Goal: Information Seeking & Learning: Find specific fact

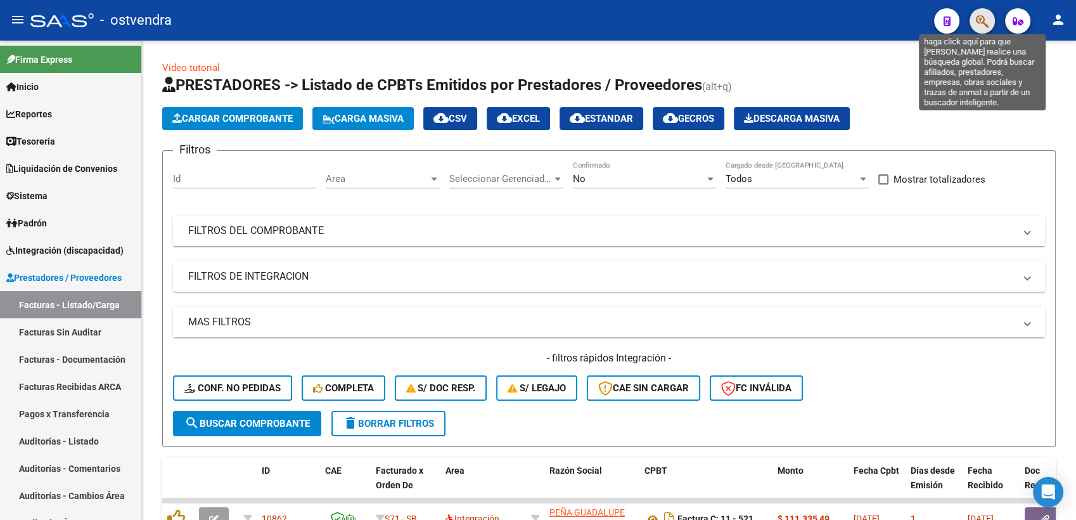
click at [980, 18] on icon "button" at bounding box center [982, 21] width 13 height 15
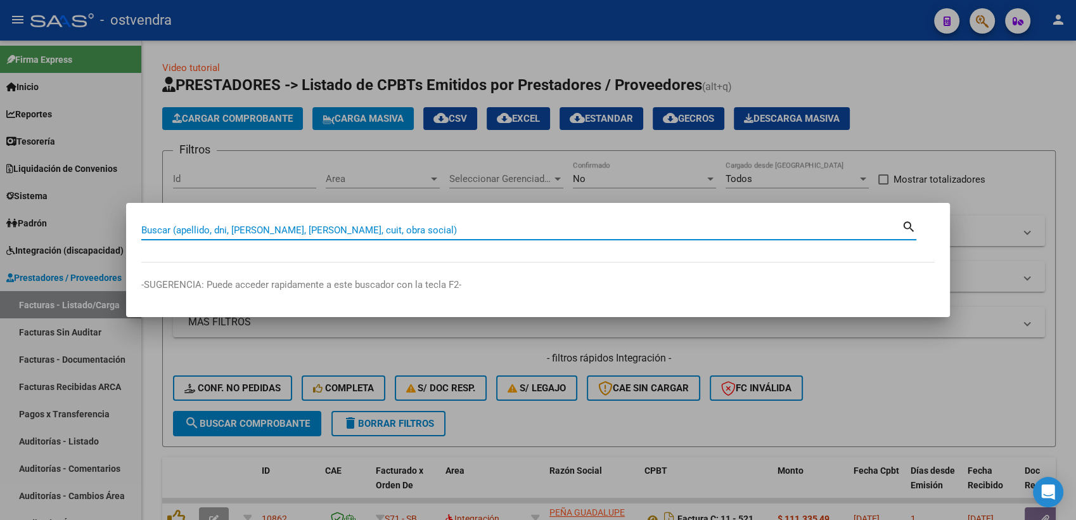
click at [430, 231] on input "Buscar (apellido, dni, [PERSON_NAME], [PERSON_NAME], cuit, obra social)" at bounding box center [521, 229] width 760 height 11
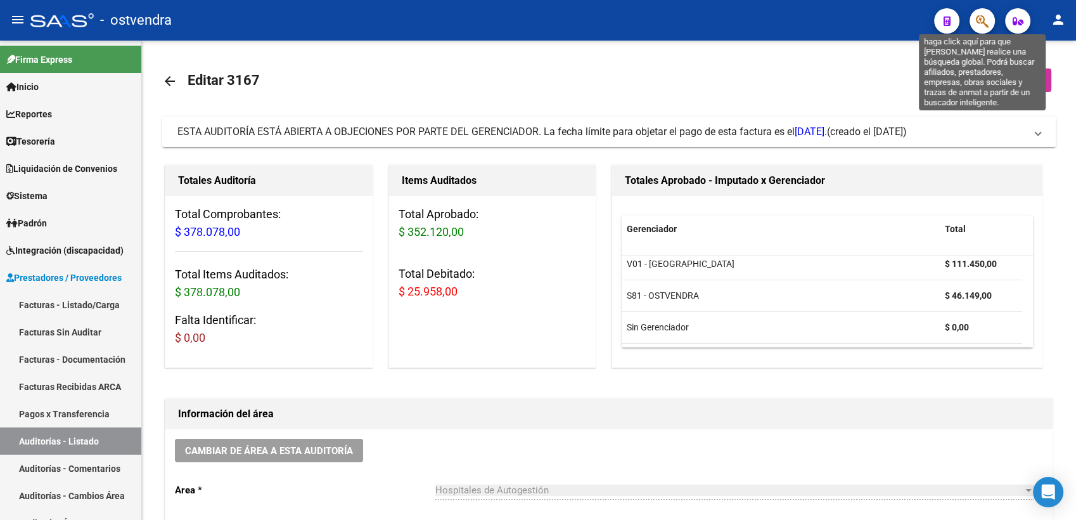
click at [979, 18] on icon "button" at bounding box center [982, 21] width 13 height 15
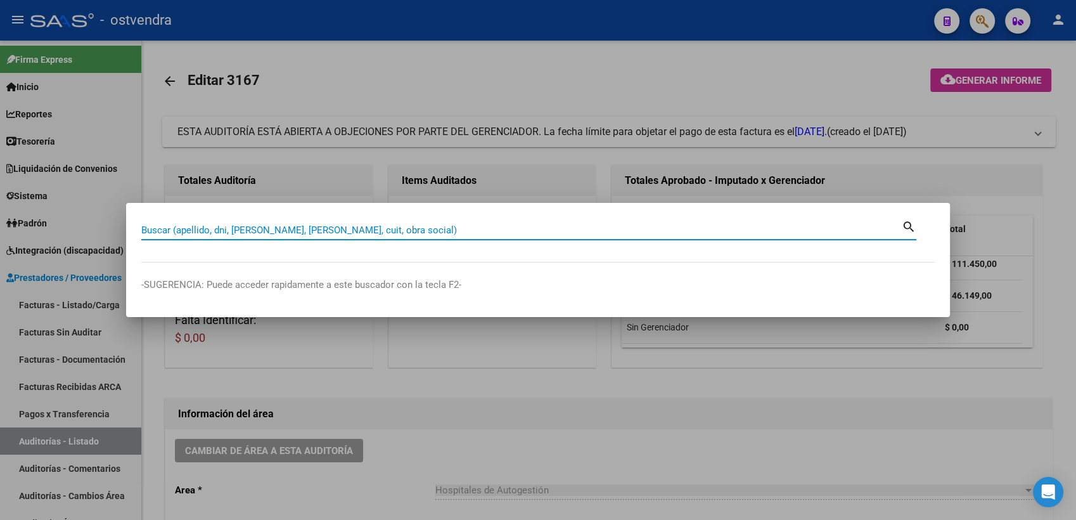
click at [540, 226] on input "Buscar (apellido, dni, [PERSON_NAME], [PERSON_NAME], cuit, obra social)" at bounding box center [521, 229] width 760 height 11
paste input "23751738"
type input "23751738"
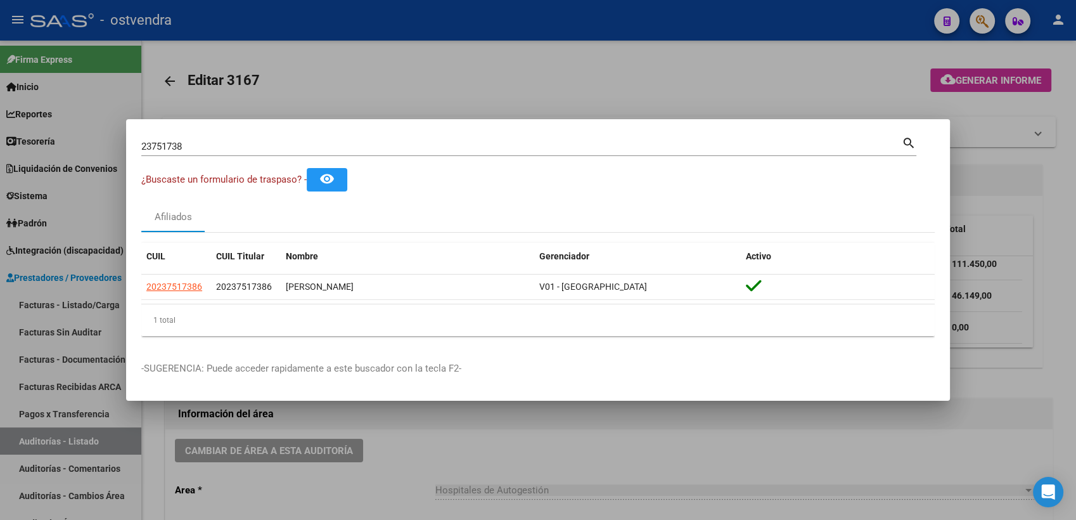
click at [271, 139] on div "23751738 Buscar (apellido, dni, [PERSON_NAME], [PERSON_NAME], cuit, obra social)" at bounding box center [521, 146] width 760 height 19
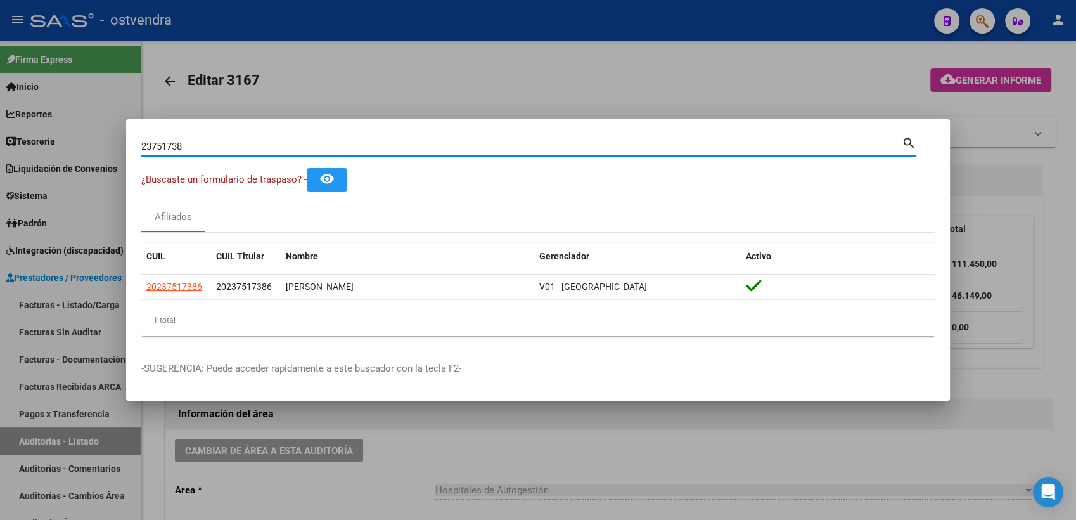
click at [632, 84] on div at bounding box center [538, 260] width 1076 height 520
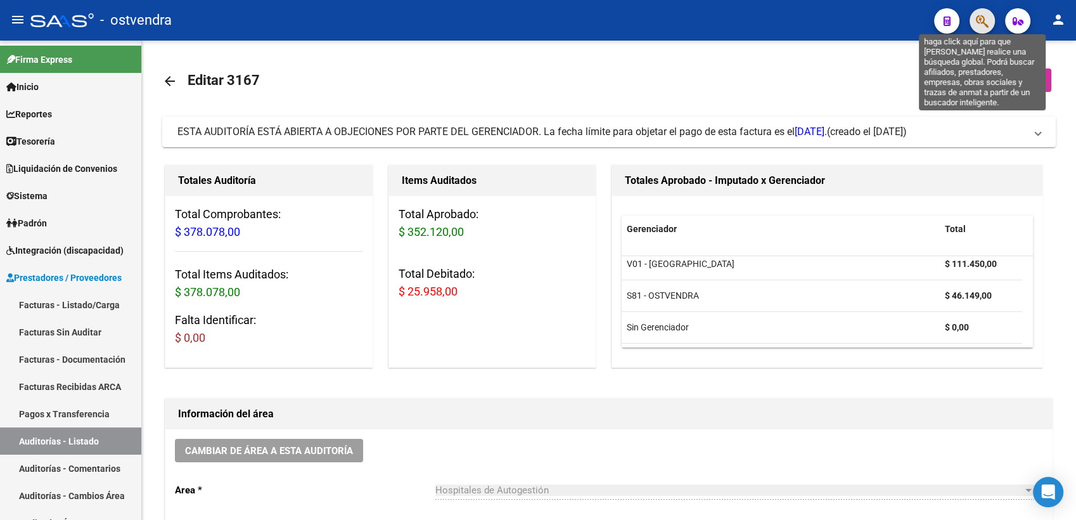
click at [976, 20] on button "button" at bounding box center [981, 20] width 25 height 25
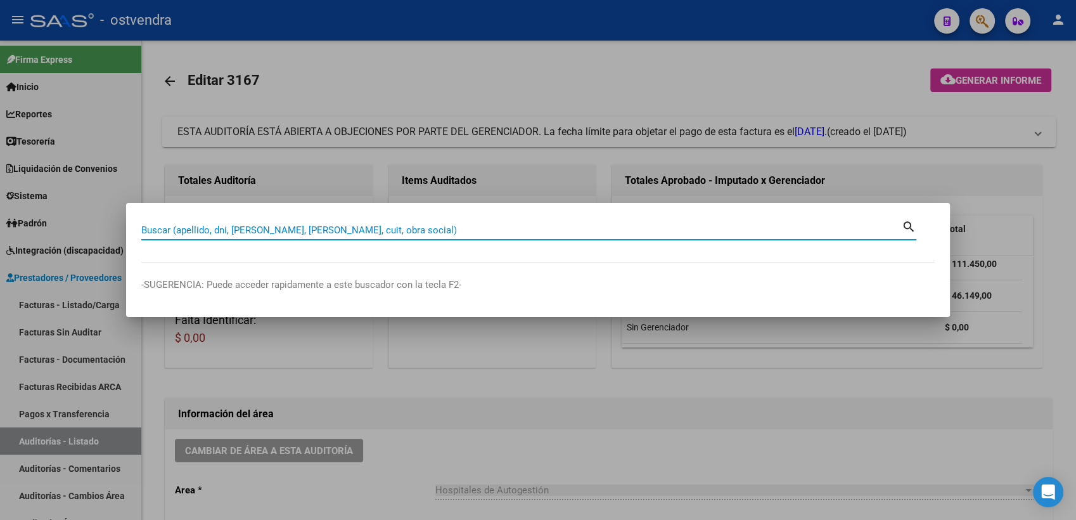
click at [522, 233] on input "Buscar (apellido, dni, [PERSON_NAME], [PERSON_NAME], cuit, obra social)" at bounding box center [521, 229] width 760 height 11
click at [402, 229] on input "Buscar (apellido, dni, [PERSON_NAME], [PERSON_NAME], cuit, obra social)" at bounding box center [521, 229] width 760 height 11
type input "23751738"
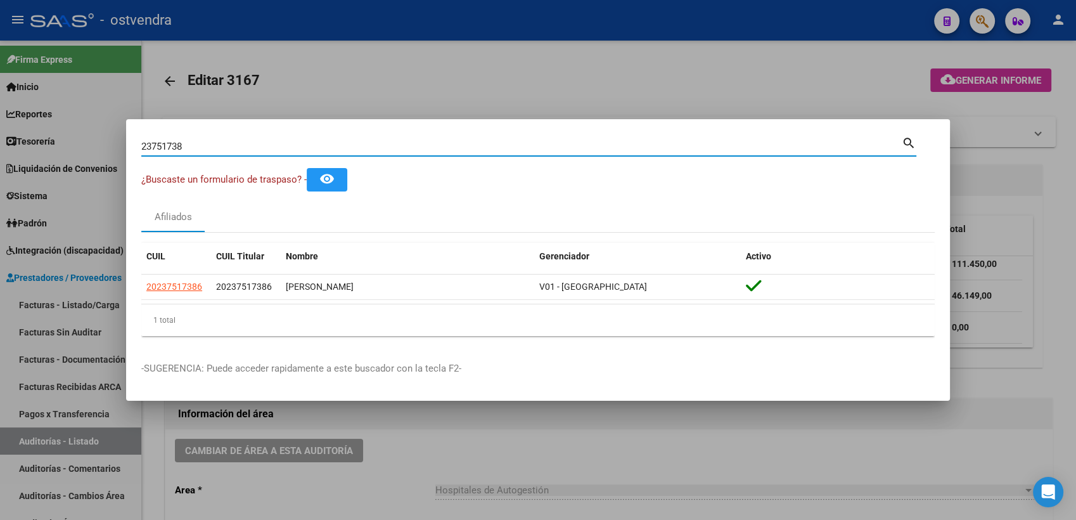
click at [469, 146] on input "23751738" at bounding box center [521, 146] width 760 height 11
click at [312, 132] on mat-dialog-container "23751738 Buscar (apellido, dni, cuil, nro traspaso, cuit, obra social) search ¿…" at bounding box center [538, 259] width 824 height 281
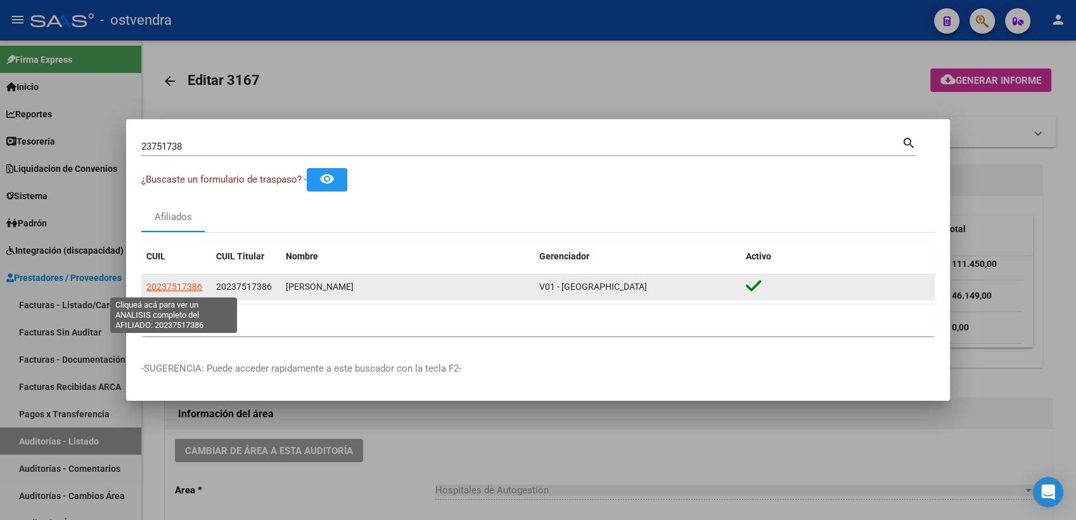
click at [172, 284] on span "20237517386" at bounding box center [174, 286] width 56 height 10
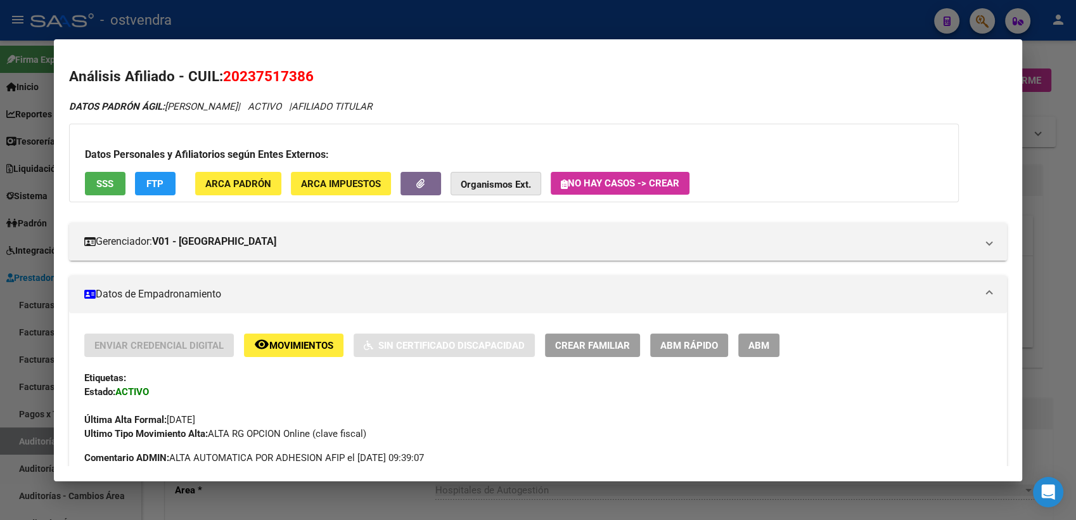
click at [534, 182] on button "Organismos Ext." at bounding box center [495, 183] width 91 height 23
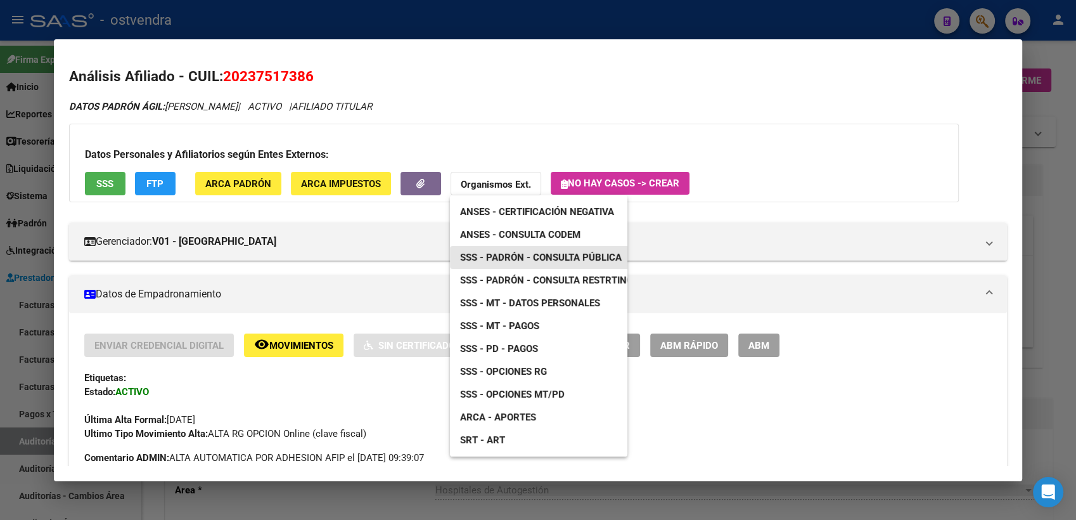
click at [572, 256] on span "SSS - Padrón - Consulta Pública" at bounding box center [541, 257] width 162 height 11
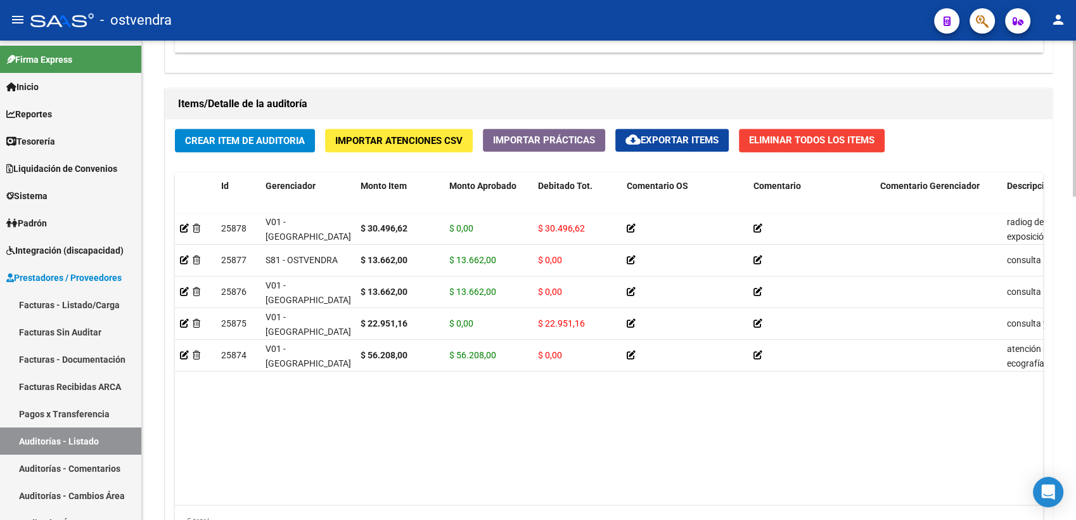
scroll to position [867, 0]
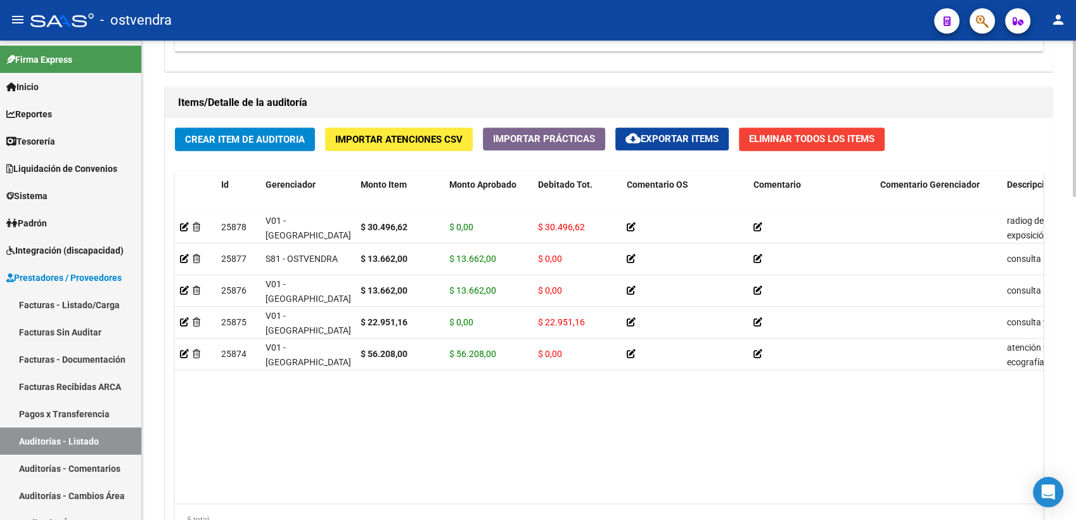
click at [1075, 333] on div at bounding box center [1074, 401] width 3 height 156
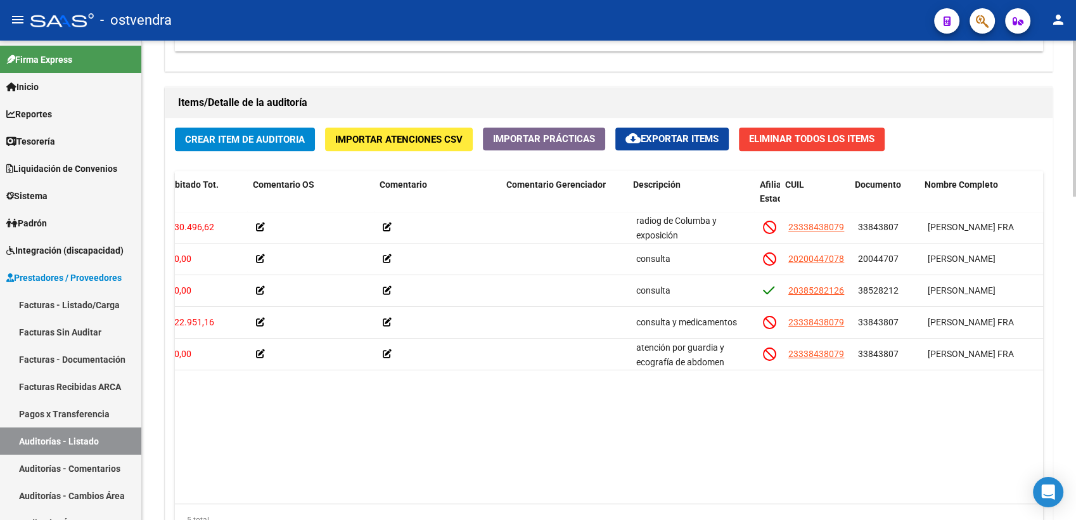
scroll to position [0, 376]
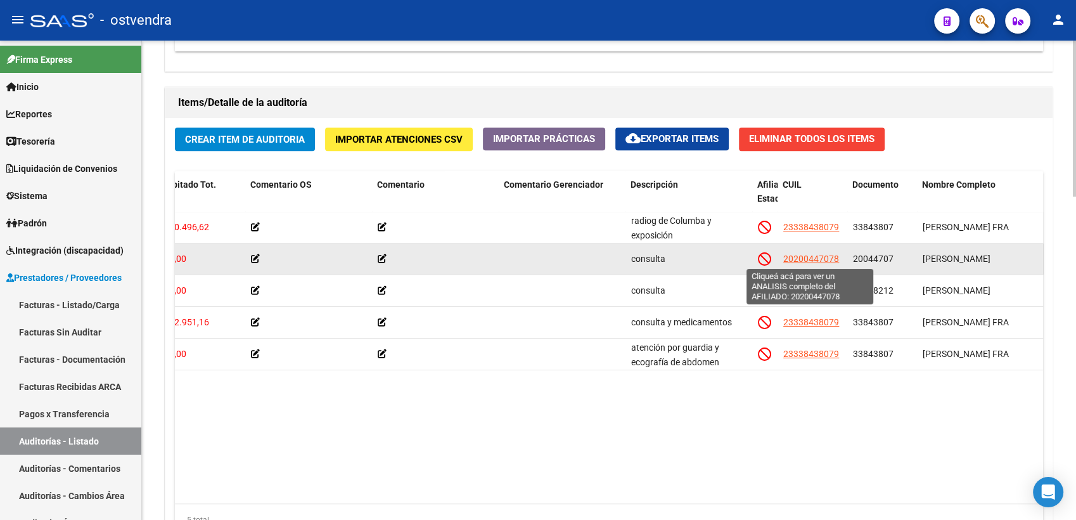
click at [804, 254] on span "20200447078" at bounding box center [811, 258] width 56 height 10
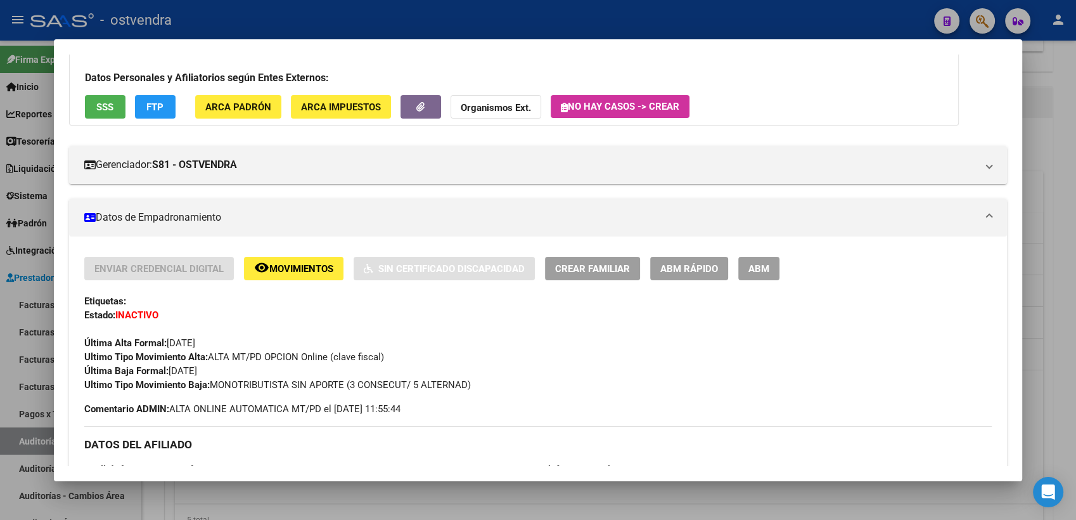
scroll to position [141, 0]
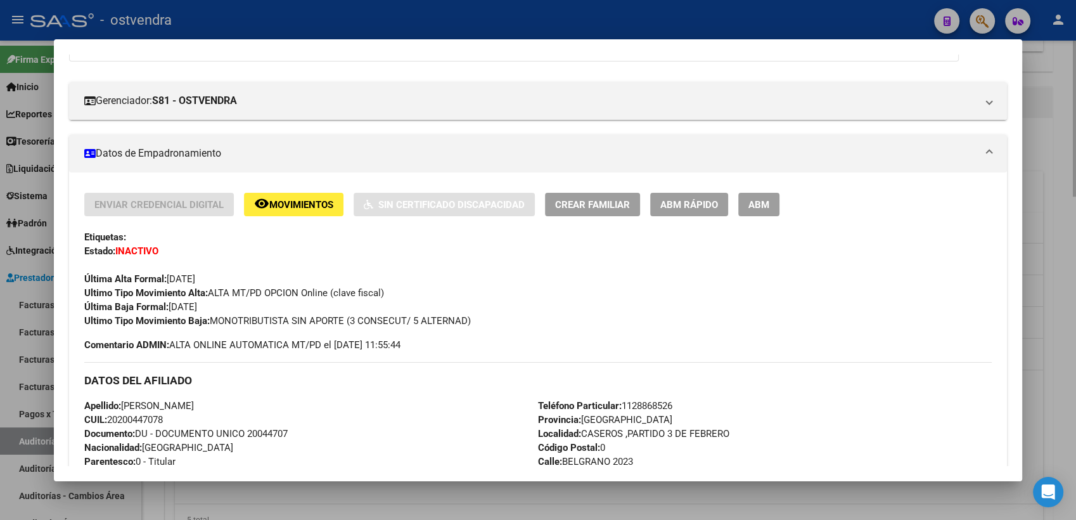
click at [1056, 98] on div at bounding box center [538, 260] width 1076 height 520
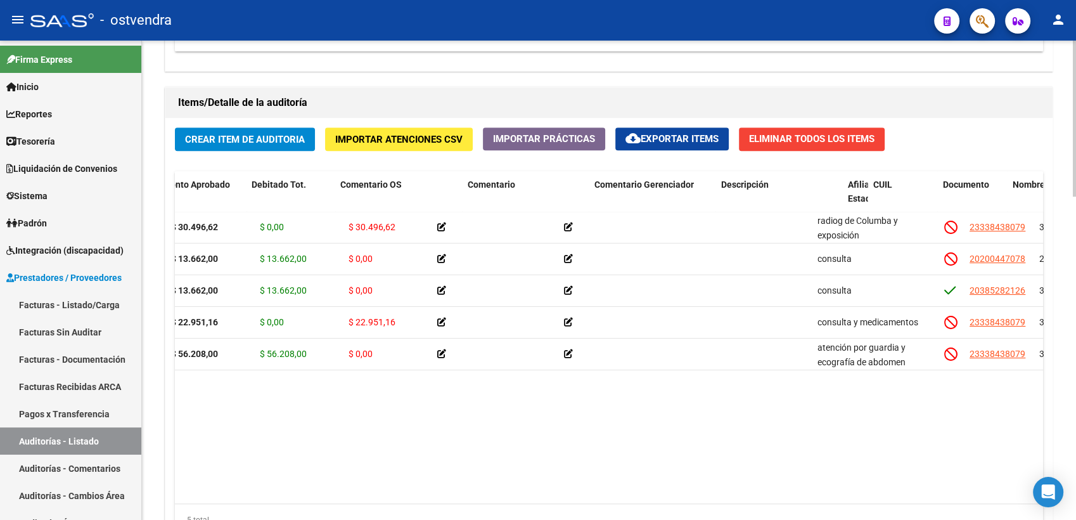
scroll to position [0, 0]
